Goal: Answer question/provide support: Answer question/provide support

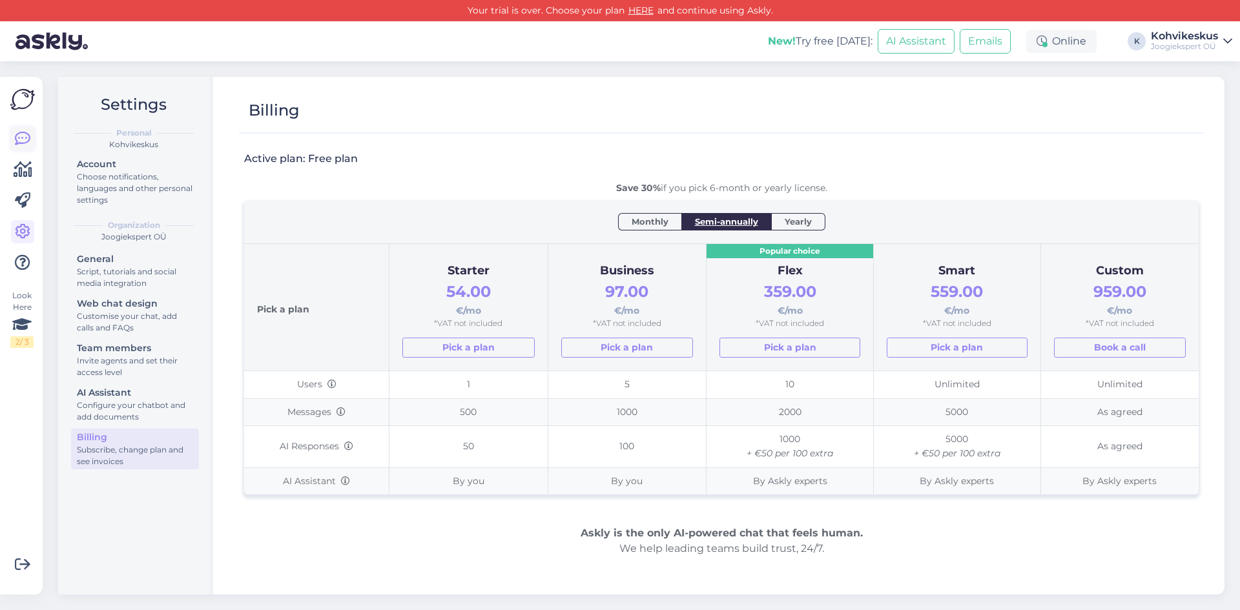
click at [21, 139] on icon at bounding box center [23, 139] width 16 height 16
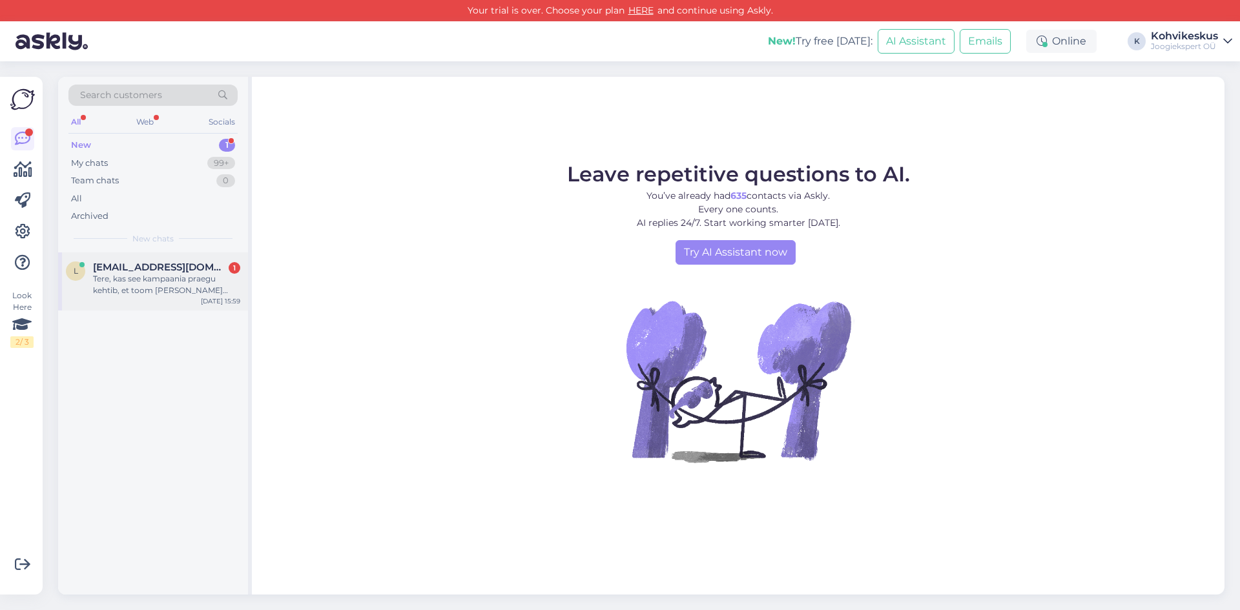
click at [165, 276] on div "Tere, kas see kampaania praegu kehtib, et toom [PERSON_NAME] kohvimasina (nt ka…" at bounding box center [166, 284] width 147 height 23
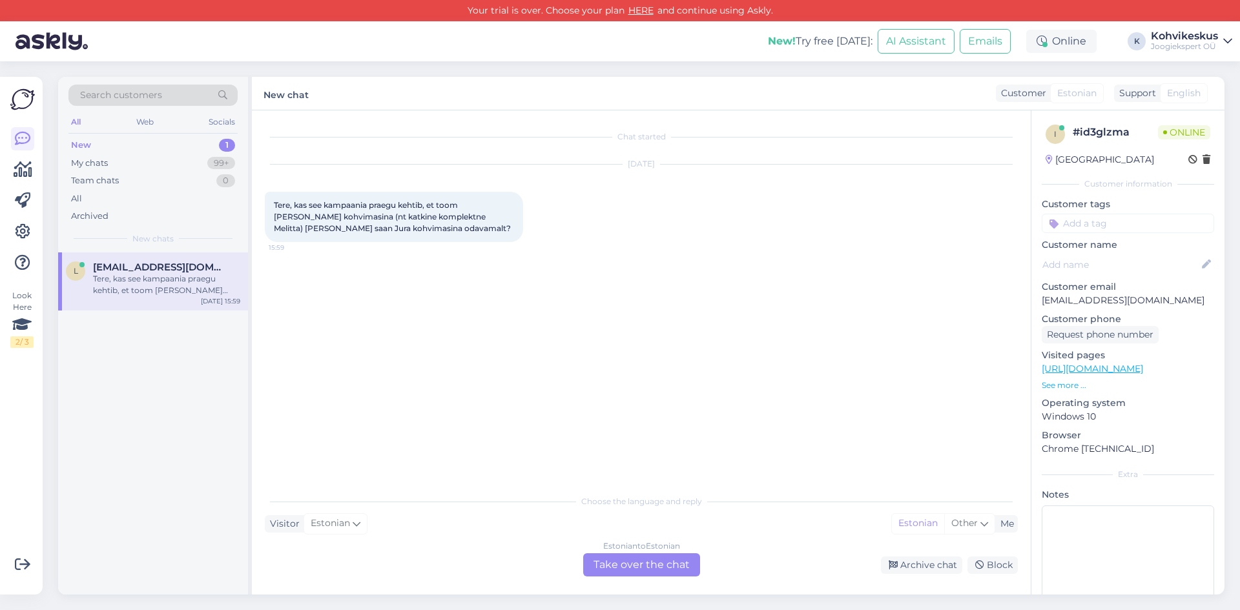
click at [650, 566] on div "Estonian to Estonian Take over the chat" at bounding box center [641, 565] width 117 height 23
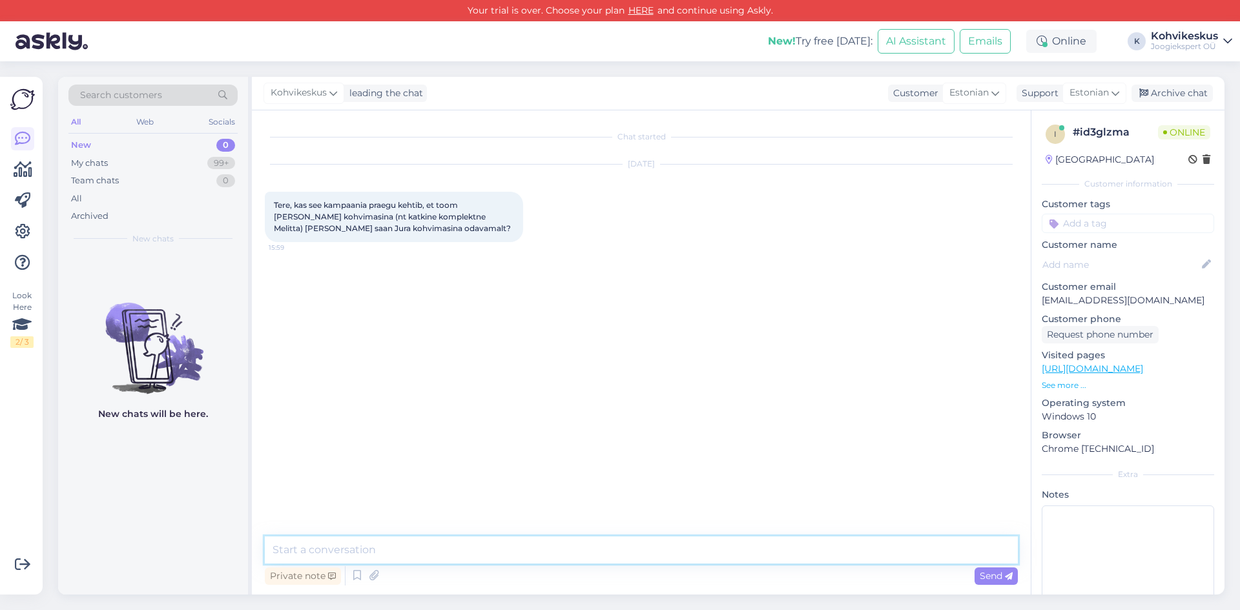
click at [527, 539] on textarea at bounding box center [641, 550] width 753 height 27
type textarea "Tere! Hetkel antud kampaaniat pole. Eeldatavalt järgmise paari kuu jooksul kamp…"
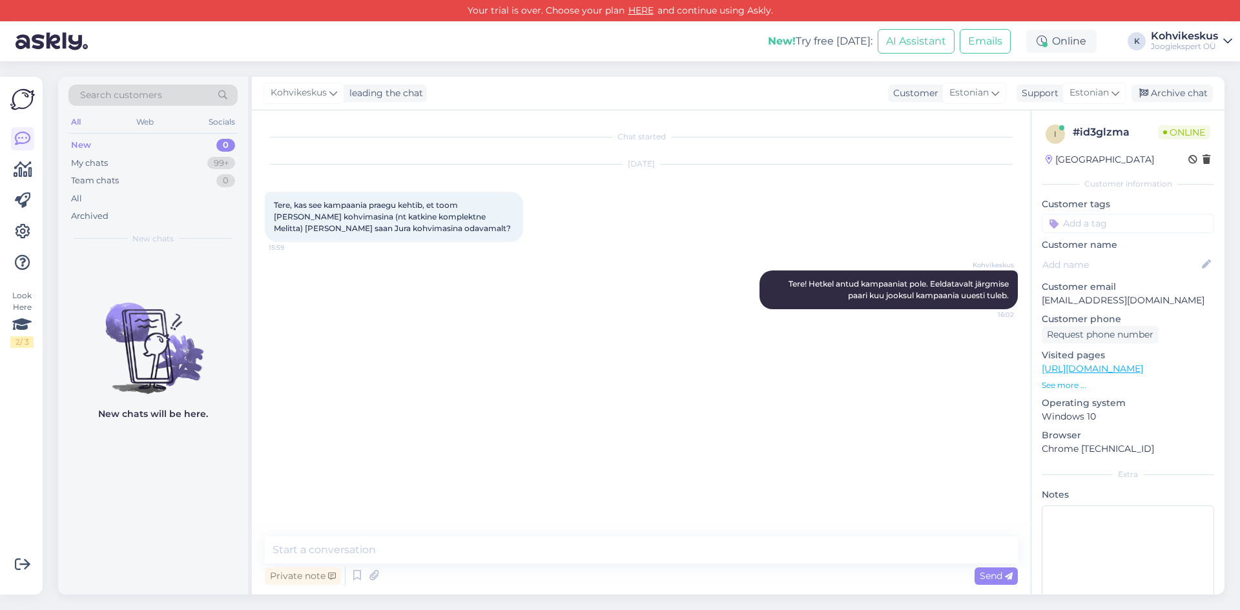
click at [663, 68] on div "Search customers All Web Socials New 0 My chats 99+ Team chats 0 All Archived N…" at bounding box center [645, 335] width 1190 height 549
click at [456, 550] on textarea at bounding box center [641, 550] width 753 height 27
click at [152, 163] on div "My chats 99+" at bounding box center [152, 163] width 169 height 18
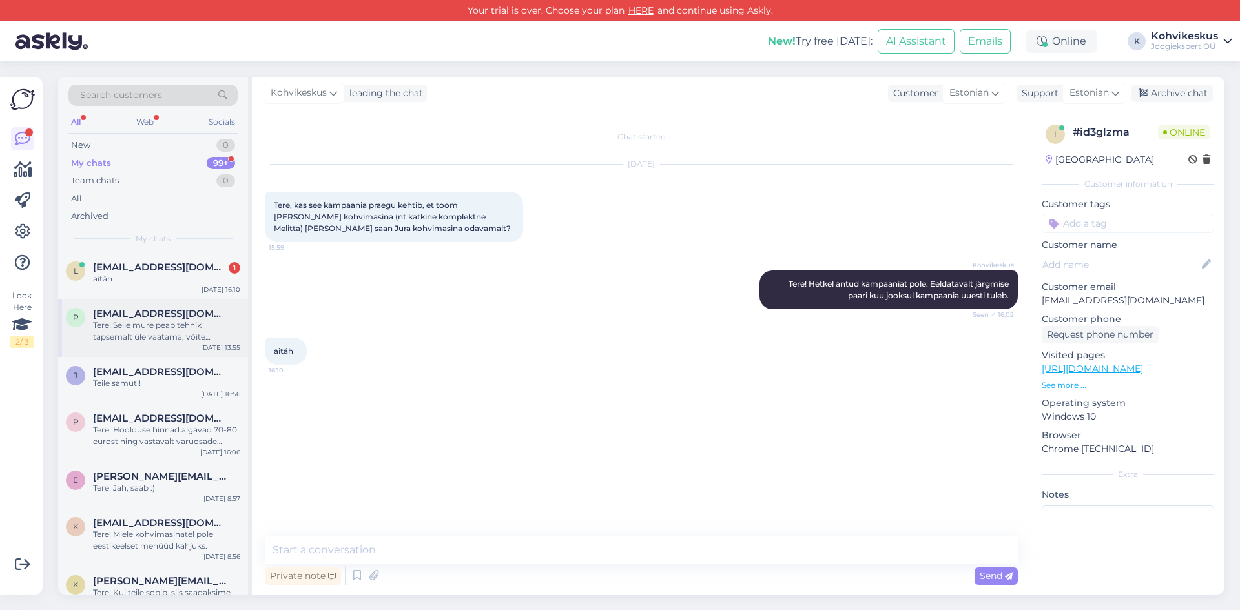
click at [173, 269] on span "[EMAIL_ADDRESS][DOMAIN_NAME]" at bounding box center [160, 268] width 134 height 12
click at [448, 544] on textarea at bounding box center [641, 550] width 753 height 27
click at [591, 538] on textarea at bounding box center [641, 550] width 753 height 27
click at [559, 68] on div "Search customers All Web Socials New 0 My chats 99+ Team chats 0 All Archived M…" at bounding box center [645, 335] width 1190 height 549
